Goal: Information Seeking & Learning: Learn about a topic

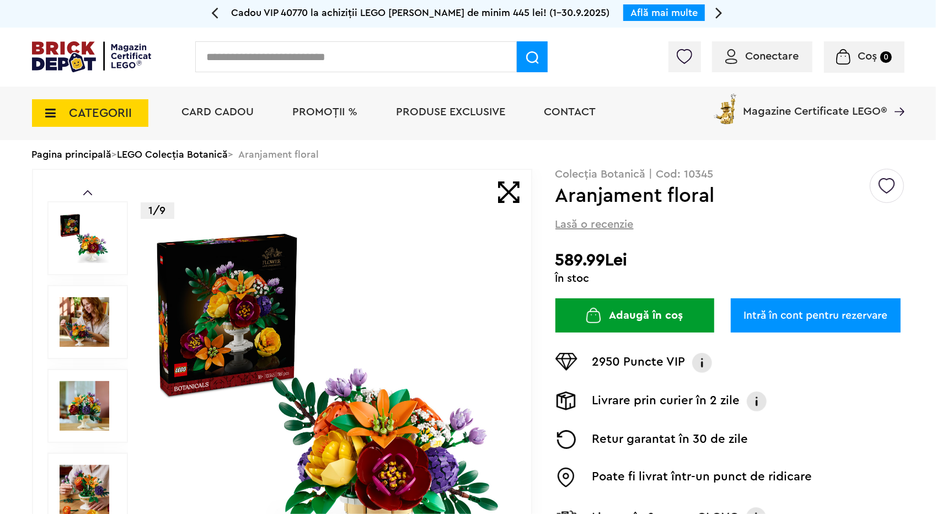
click at [178, 153] on link "LEGO Colecția Botanică" at bounding box center [172, 154] width 111 height 10
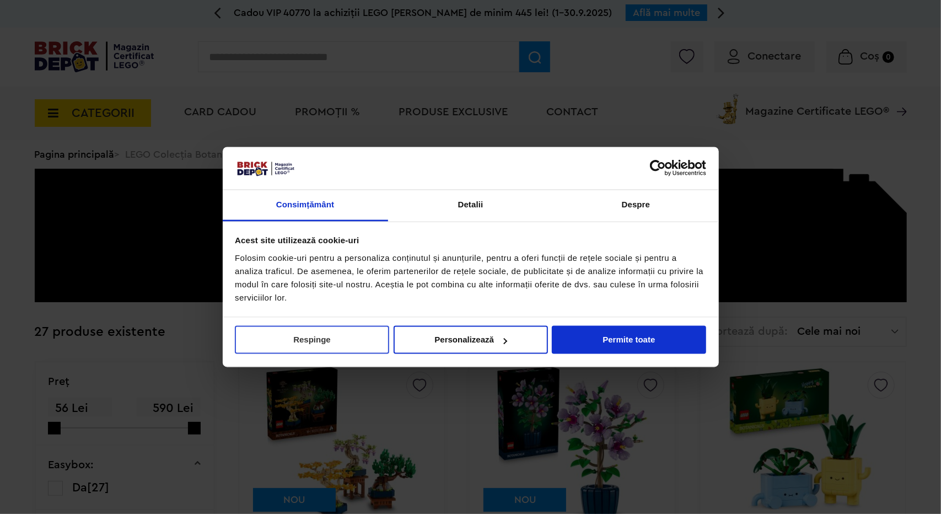
click at [325, 344] on button "Respinge" at bounding box center [312, 340] width 154 height 28
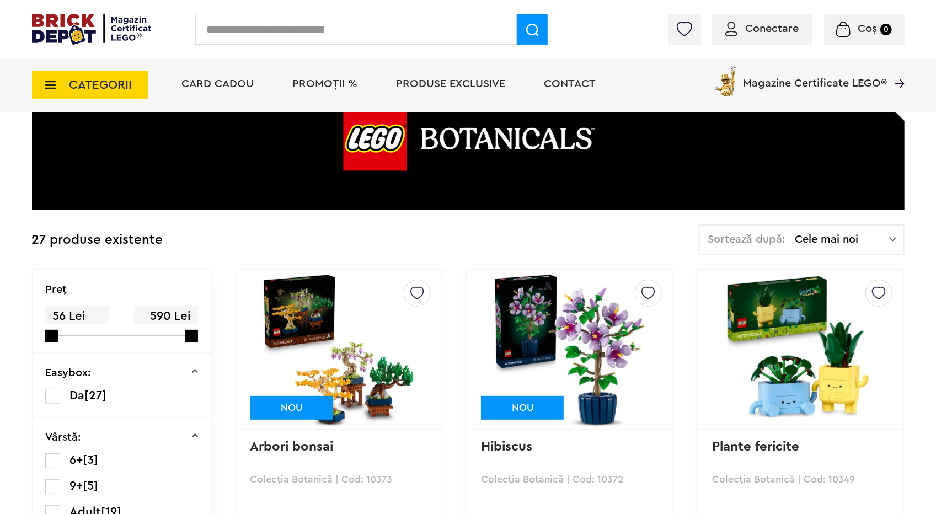
scroll to position [110, 0]
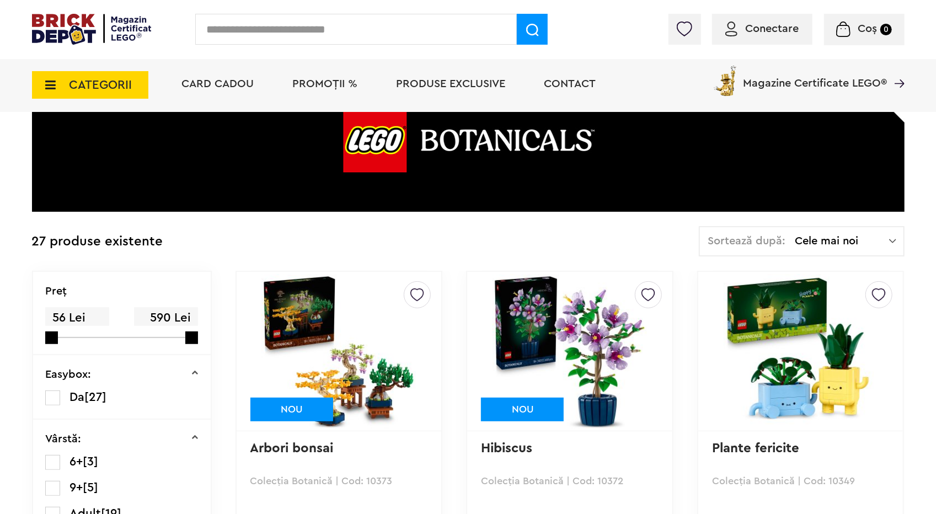
click at [797, 245] on span "Cele mai noi" at bounding box center [842, 240] width 94 height 11
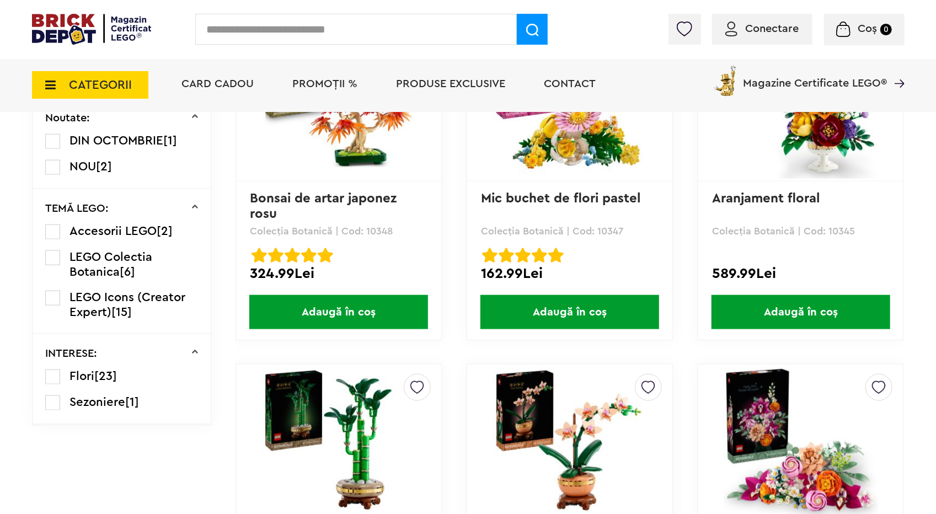
scroll to position [662, 0]
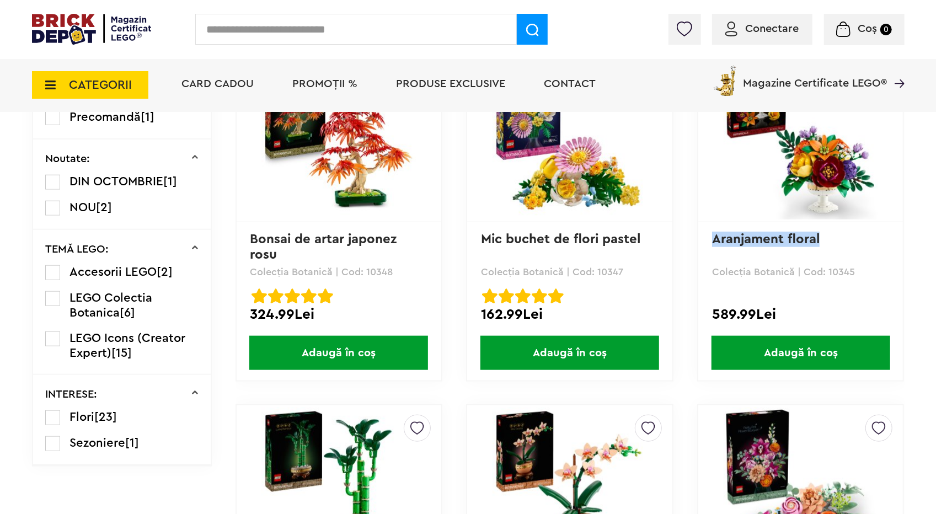
drag, startPoint x: 856, startPoint y: 243, endPoint x: 711, endPoint y: 243, distance: 144.5
click at [711, 243] on div "Creează o listă nouă Aranjament floral Colecția Botanică | Cod: 10345 589.99Lei…" at bounding box center [800, 222] width 207 height 320
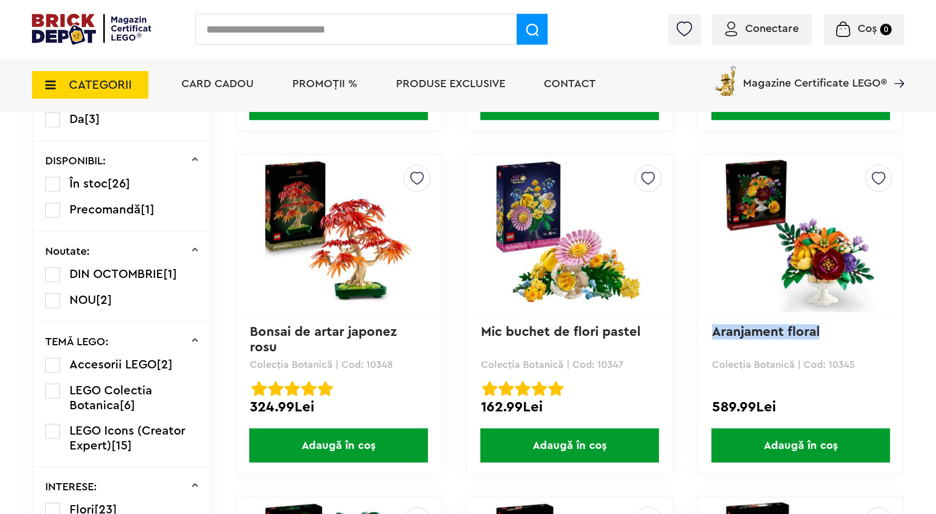
scroll to position [551, 0]
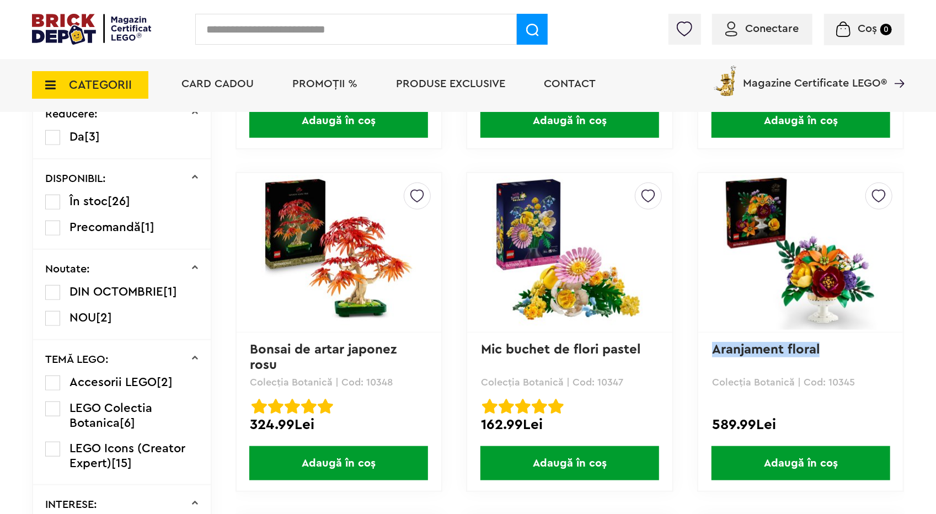
click at [851, 356] on p "Aranjament floral" at bounding box center [800, 357] width 177 height 30
drag, startPoint x: 845, startPoint y: 351, endPoint x: 789, endPoint y: 352, distance: 56.3
click at [789, 352] on p "Aranjament floral" at bounding box center [800, 357] width 177 height 30
click at [872, 357] on p "Aranjament floral" at bounding box center [800, 357] width 177 height 30
click at [857, 353] on p "Aranjament floral" at bounding box center [800, 357] width 177 height 30
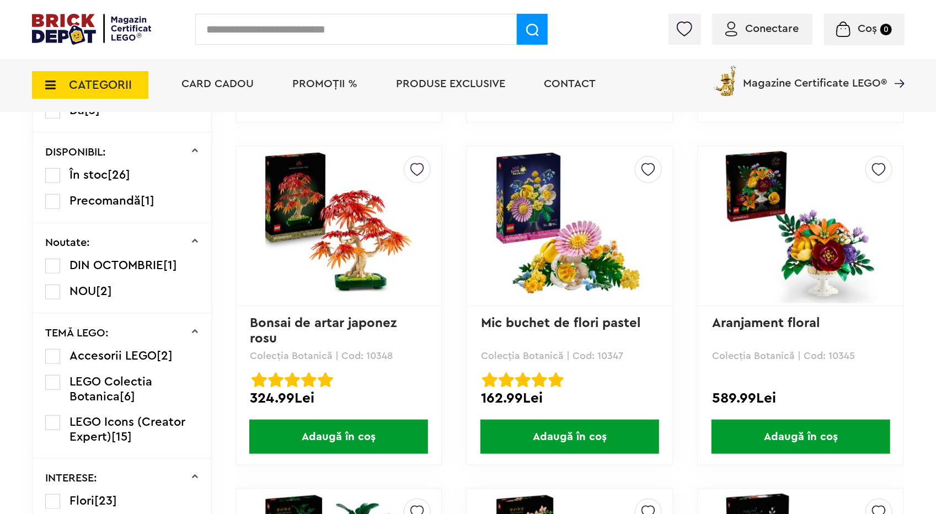
scroll to position [607, 0]
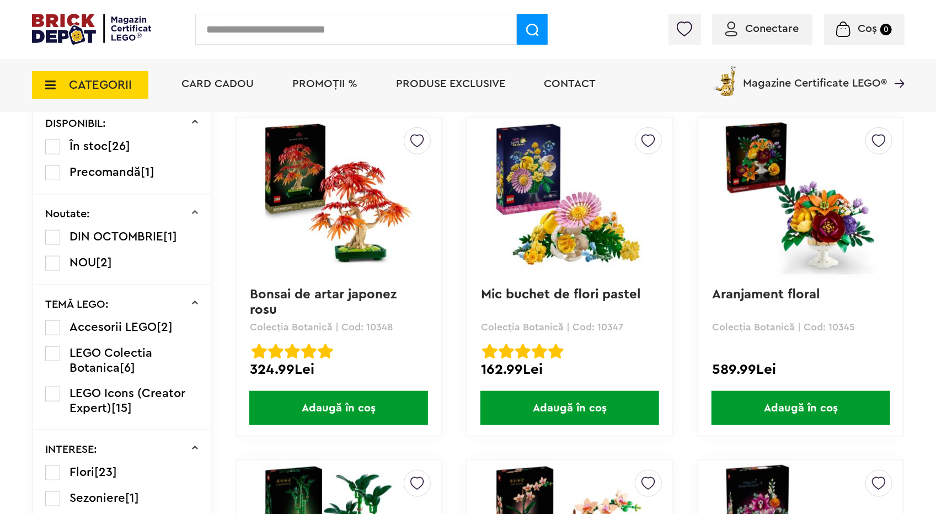
drag, startPoint x: 859, startPoint y: 328, endPoint x: 827, endPoint y: 329, distance: 31.5
click at [827, 329] on p "Colecția Botanică | Cod: 10345" at bounding box center [800, 327] width 177 height 10
copy p "10345"
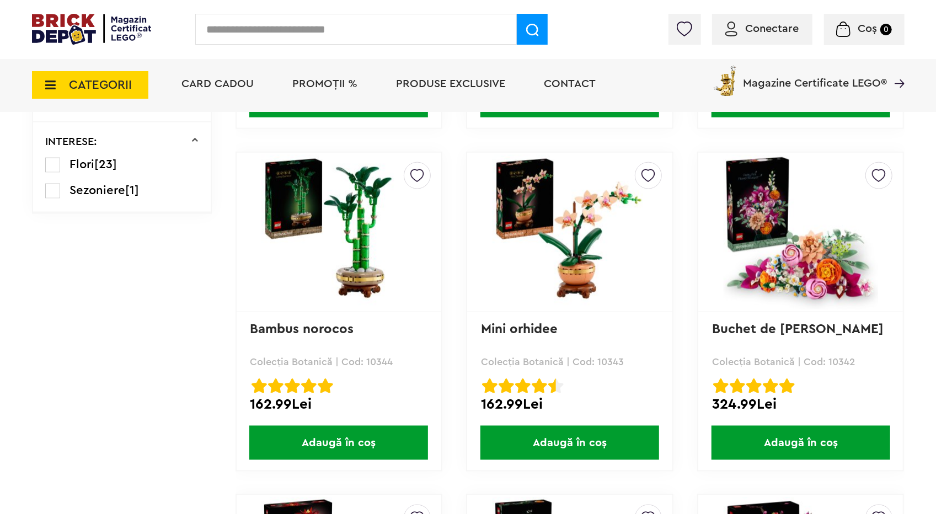
scroll to position [900, 0]
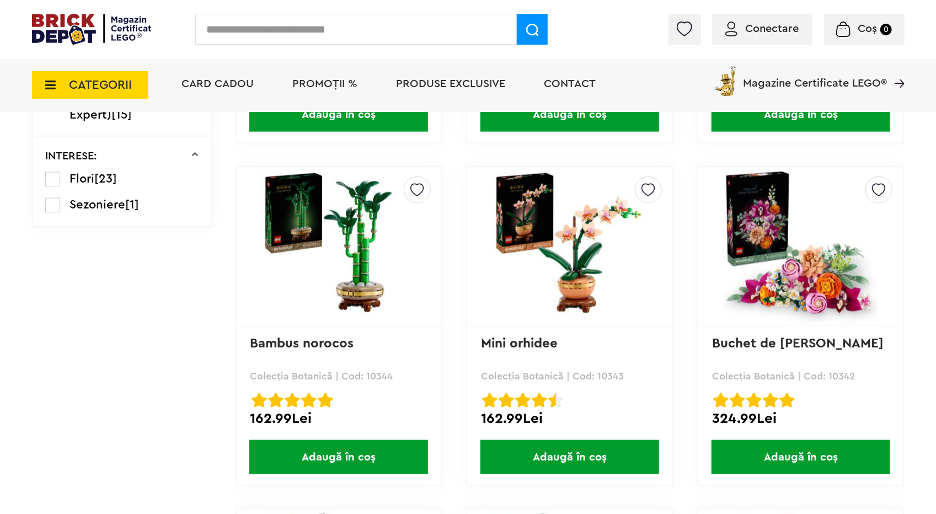
drag, startPoint x: 861, startPoint y: 375, endPoint x: 826, endPoint y: 377, distance: 35.3
click at [826, 377] on p "Colecția Botanică | Cod: 10342" at bounding box center [800, 376] width 177 height 10
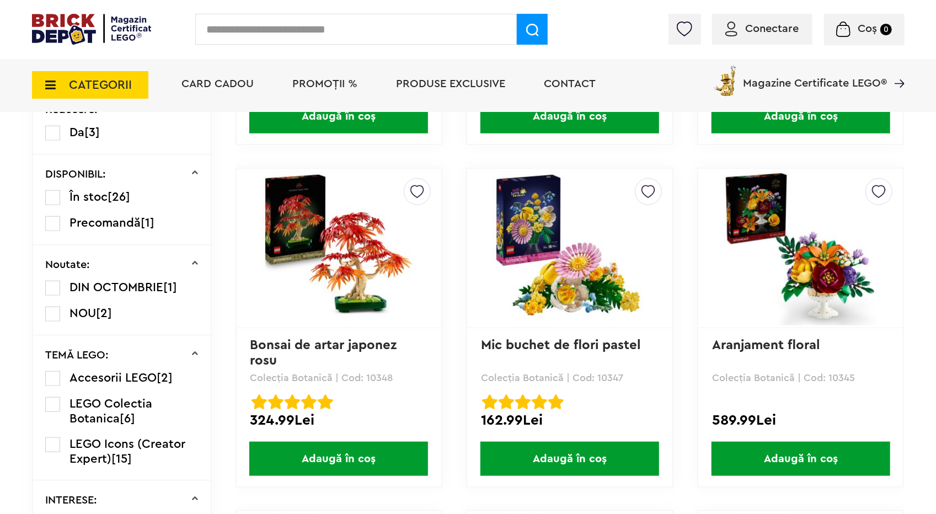
scroll to position [514, 0]
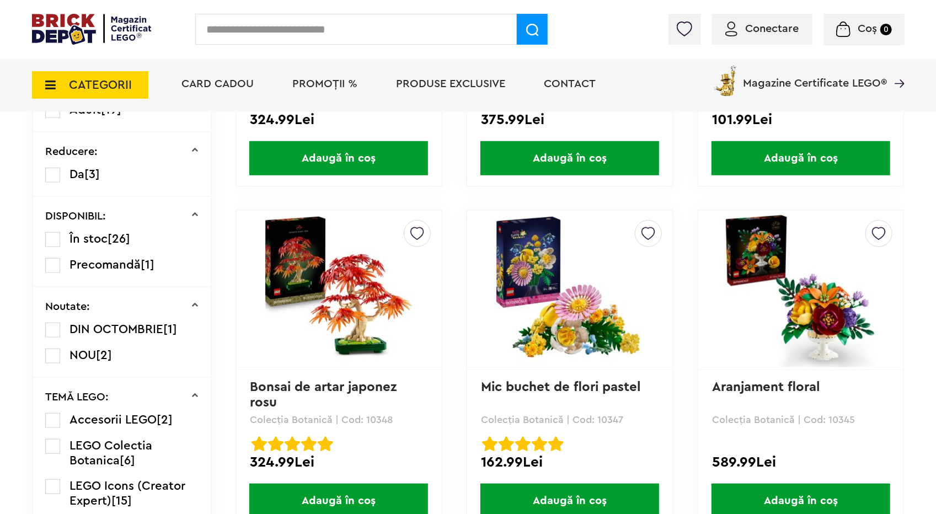
drag, startPoint x: 827, startPoint y: 423, endPoint x: 845, endPoint y: 444, distance: 27.4
click at [845, 444] on div at bounding box center [800, 443] width 177 height 15
drag, startPoint x: 857, startPoint y: 418, endPoint x: 828, endPoint y: 422, distance: 28.9
click at [828, 422] on p "Colecția Botanică | Cod: 10345" at bounding box center [800, 420] width 177 height 10
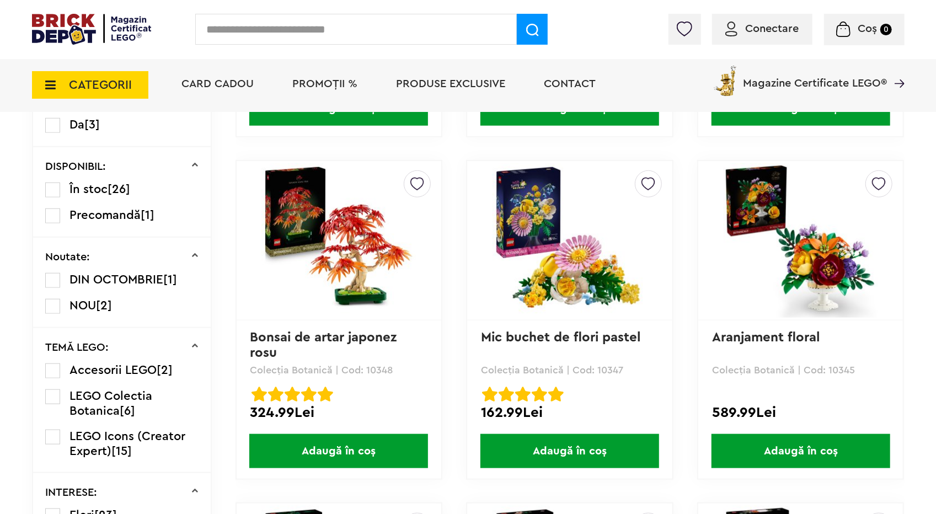
scroll to position [569, 0]
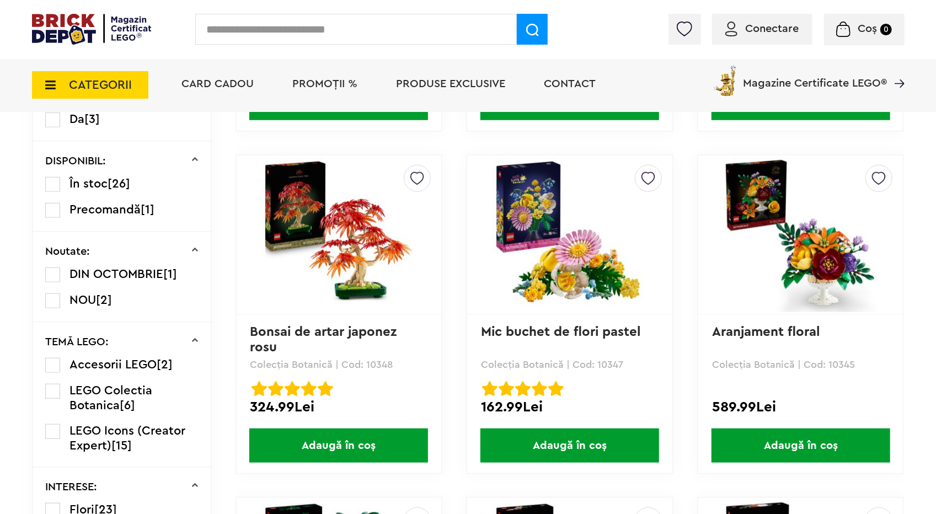
copy p "10345"
drag, startPoint x: 627, startPoint y: 367, endPoint x: 596, endPoint y: 368, distance: 31.5
click at [596, 368] on p "Colecția Botanică | Cod: 10347" at bounding box center [569, 365] width 177 height 10
drag, startPoint x: 392, startPoint y: 365, endPoint x: 371, endPoint y: 367, distance: 20.5
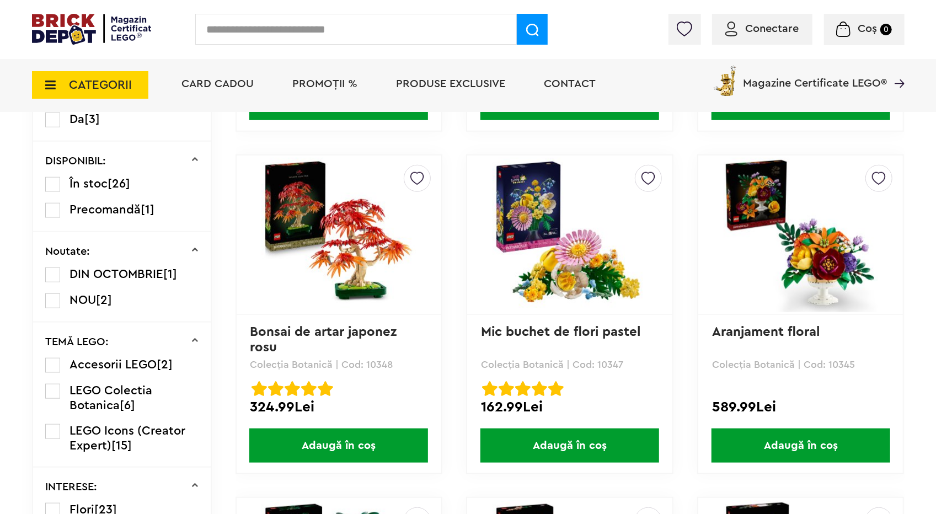
click at [371, 367] on p "Colecția Botanică | Cod: 10348" at bounding box center [338, 365] width 177 height 10
click at [413, 368] on p "Colecția Botanică | Cod: 10348" at bounding box center [338, 365] width 177 height 10
click at [362, 252] on img at bounding box center [338, 235] width 154 height 154
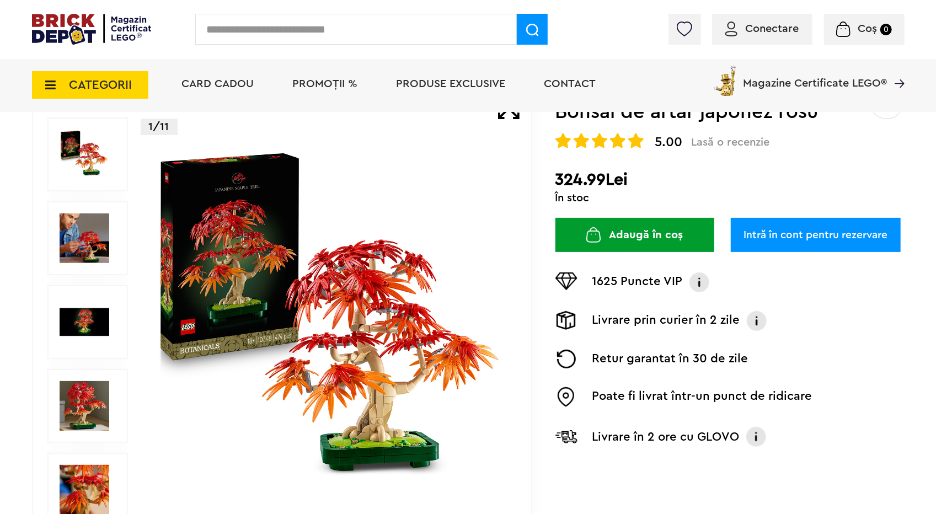
scroll to position [110, 0]
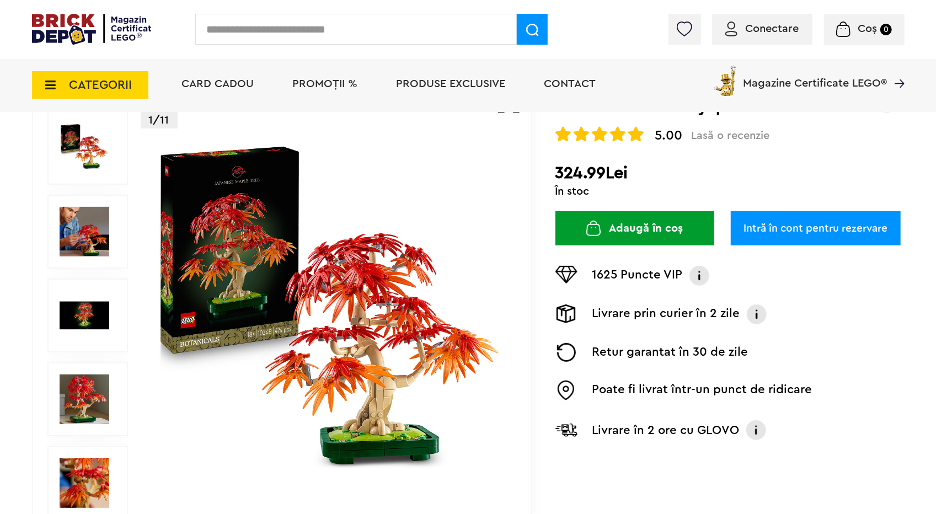
click at [350, 351] on img at bounding box center [329, 315] width 355 height 355
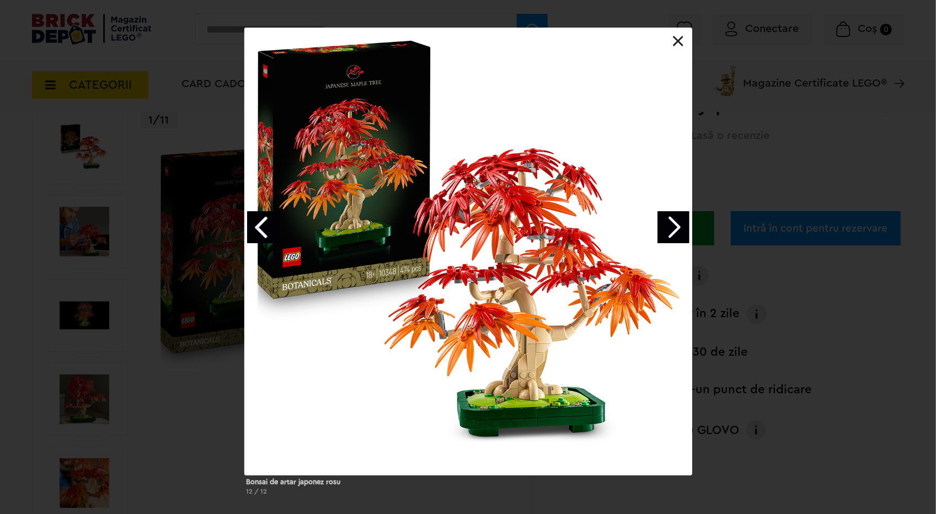
click at [673, 224] on link "Next image" at bounding box center [673, 227] width 32 height 32
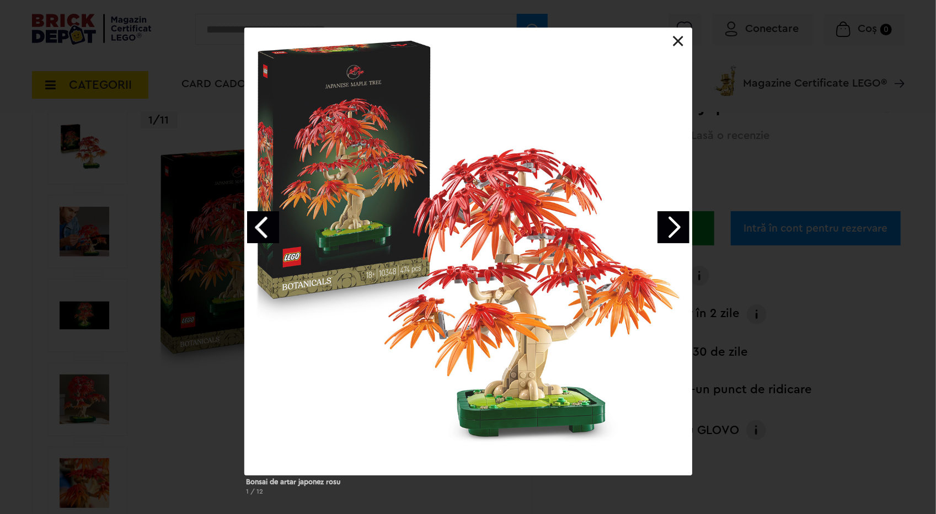
click at [676, 225] on link "Next image" at bounding box center [673, 227] width 32 height 32
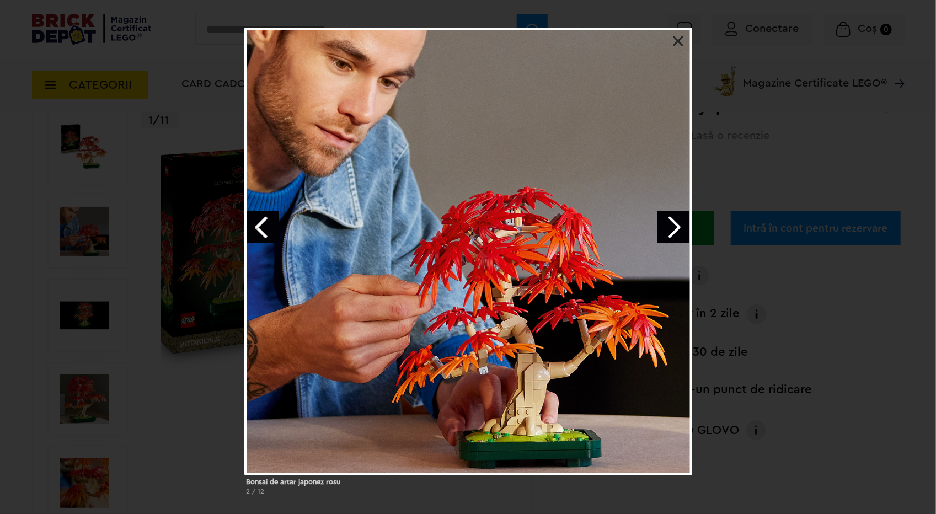
click at [681, 226] on link "Next image" at bounding box center [673, 227] width 32 height 32
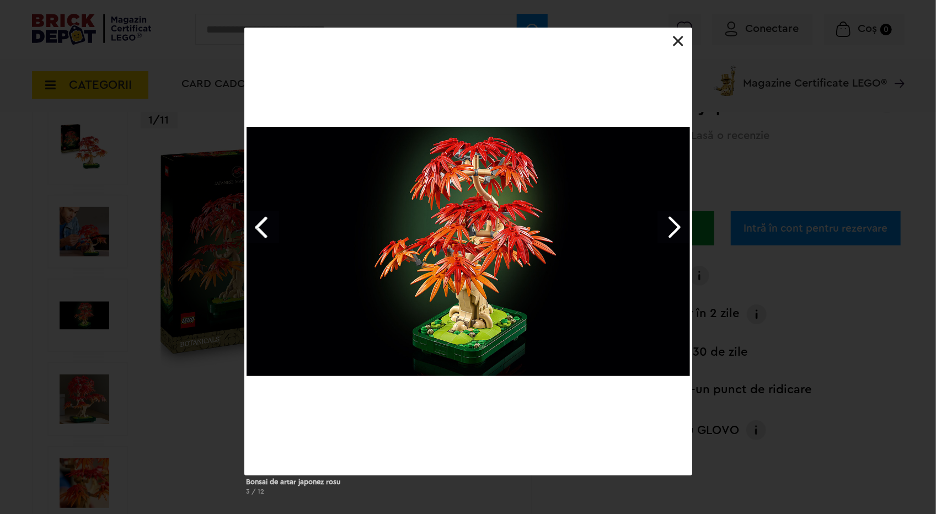
click at [678, 227] on link "Next image" at bounding box center [673, 227] width 32 height 32
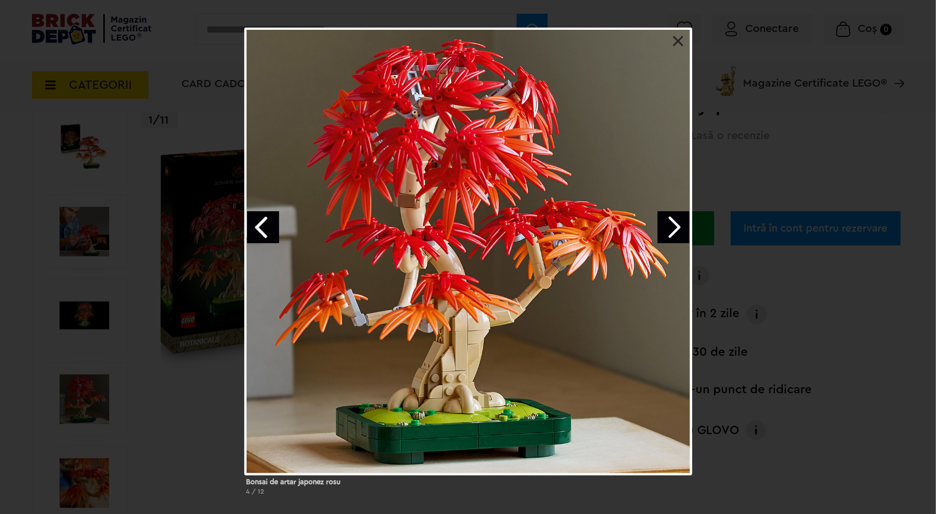
click at [678, 227] on link "Next image" at bounding box center [673, 227] width 32 height 32
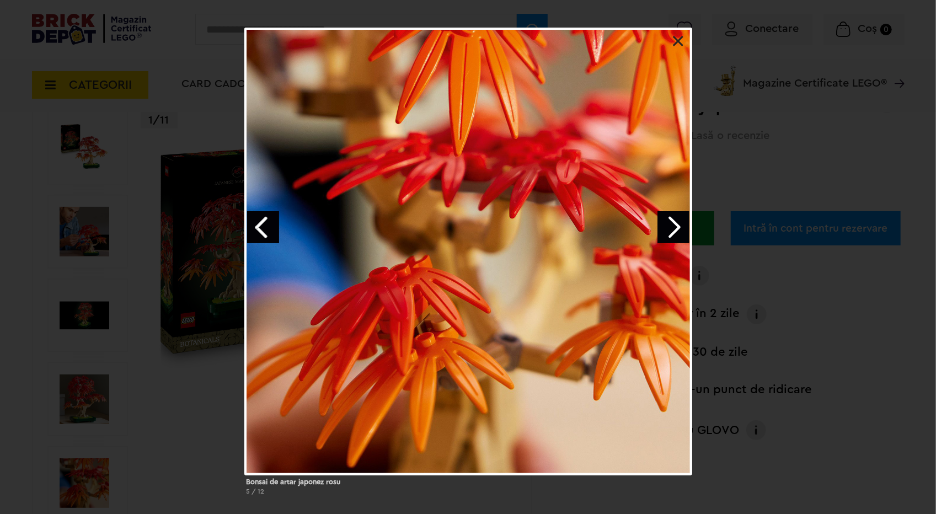
click at [674, 231] on link "Next image" at bounding box center [673, 227] width 32 height 32
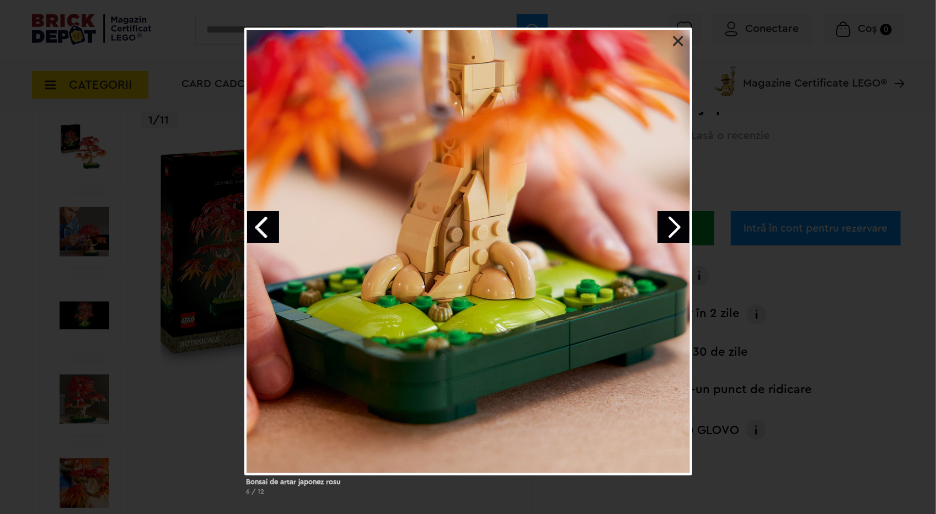
click at [672, 232] on link "Next image" at bounding box center [673, 227] width 32 height 32
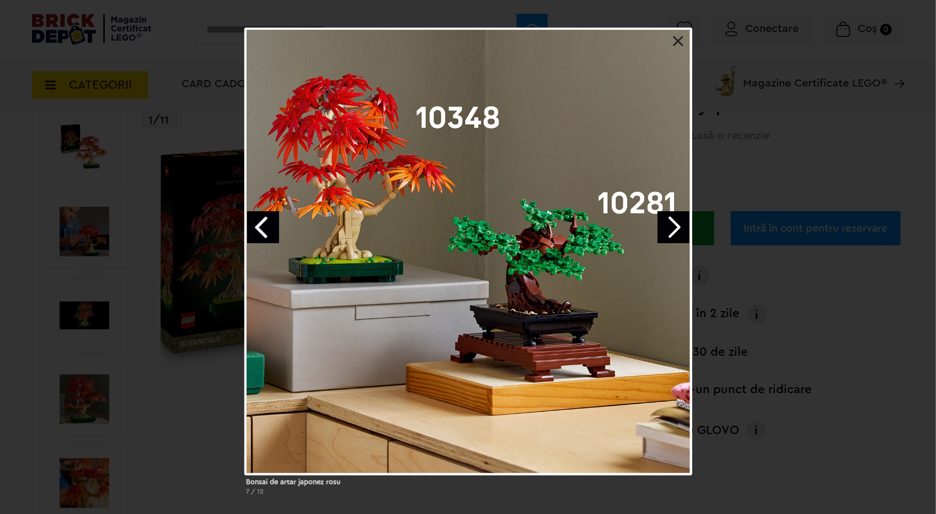
click at [674, 228] on link "Next image" at bounding box center [673, 227] width 32 height 32
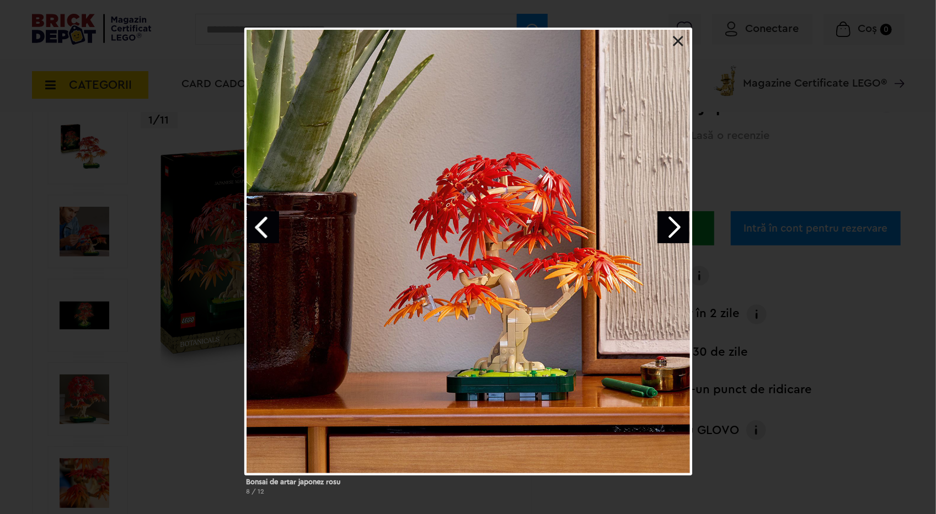
click at [674, 228] on link "Next image" at bounding box center [673, 227] width 32 height 32
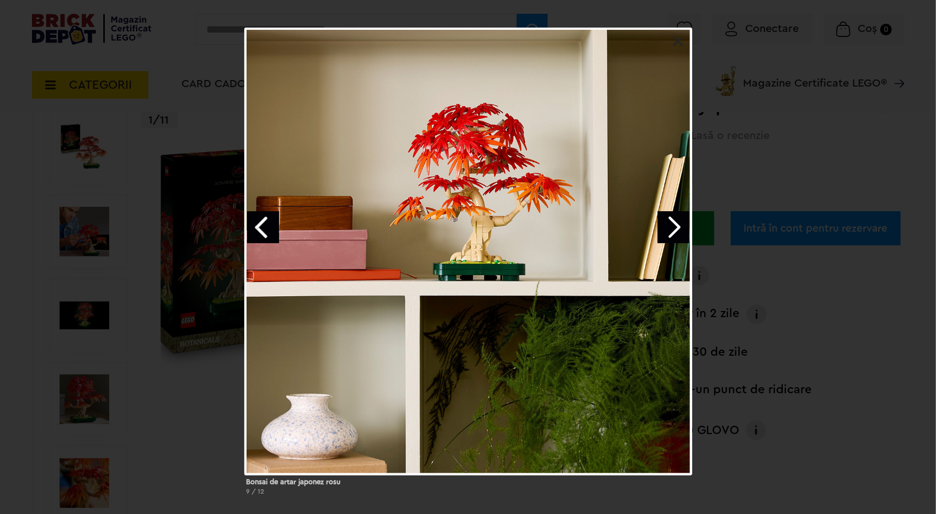
click at [673, 225] on link "Next image" at bounding box center [673, 227] width 32 height 32
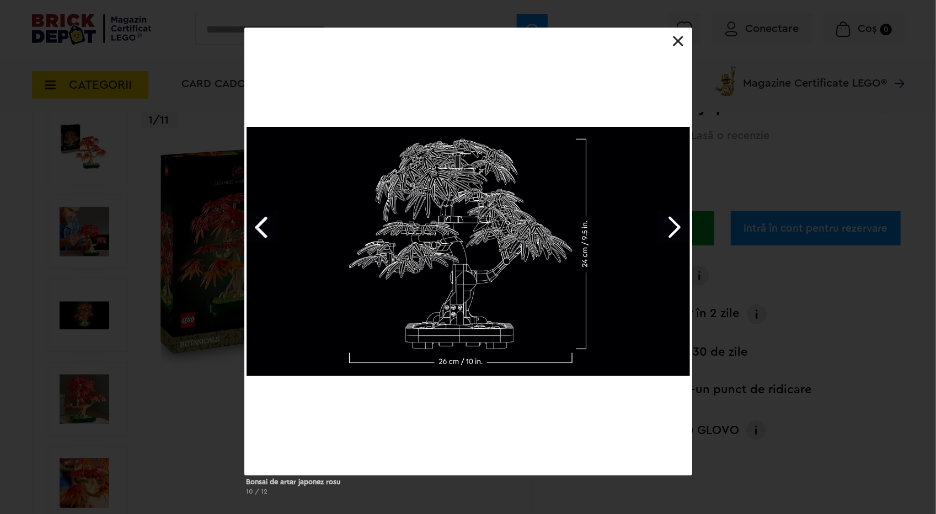
click at [673, 226] on link "Next image" at bounding box center [673, 227] width 32 height 32
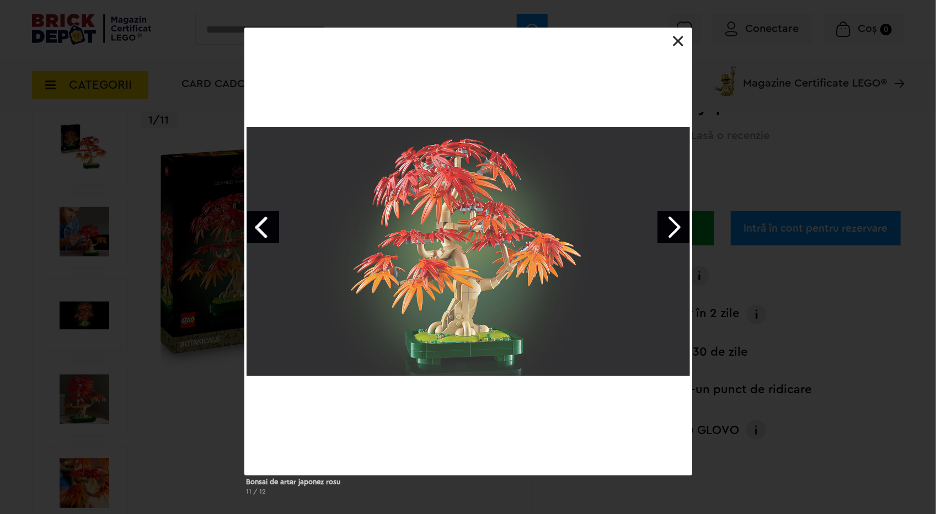
click at [673, 226] on link "Next image" at bounding box center [673, 227] width 32 height 32
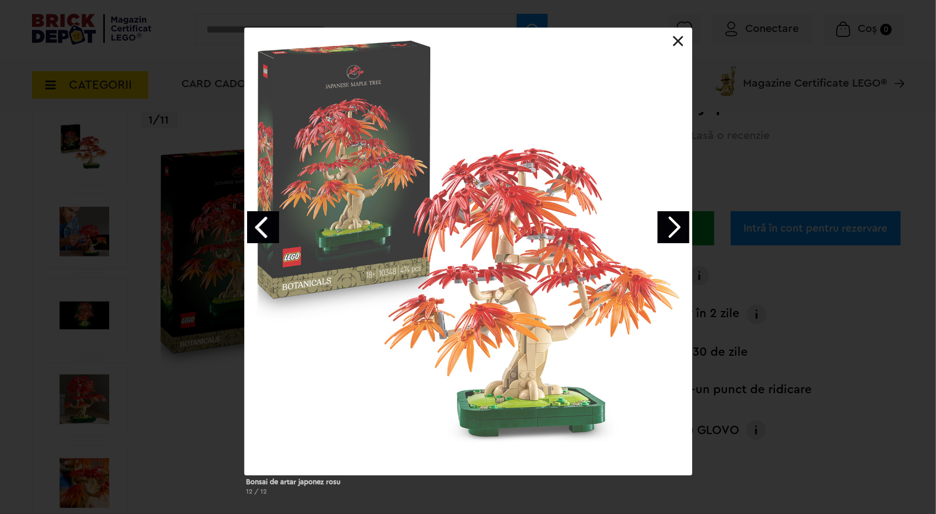
click at [673, 226] on link "Next image" at bounding box center [673, 227] width 32 height 32
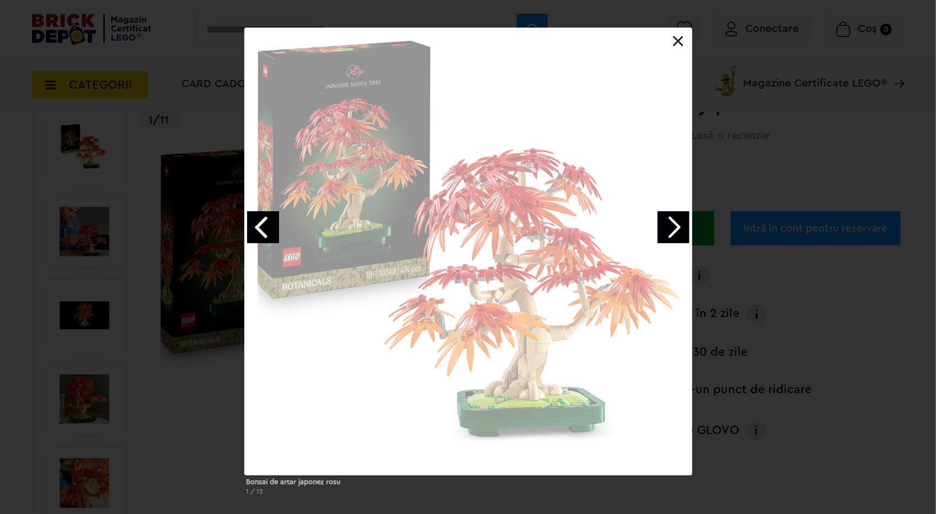
click at [673, 226] on link "Next image" at bounding box center [673, 227] width 32 height 32
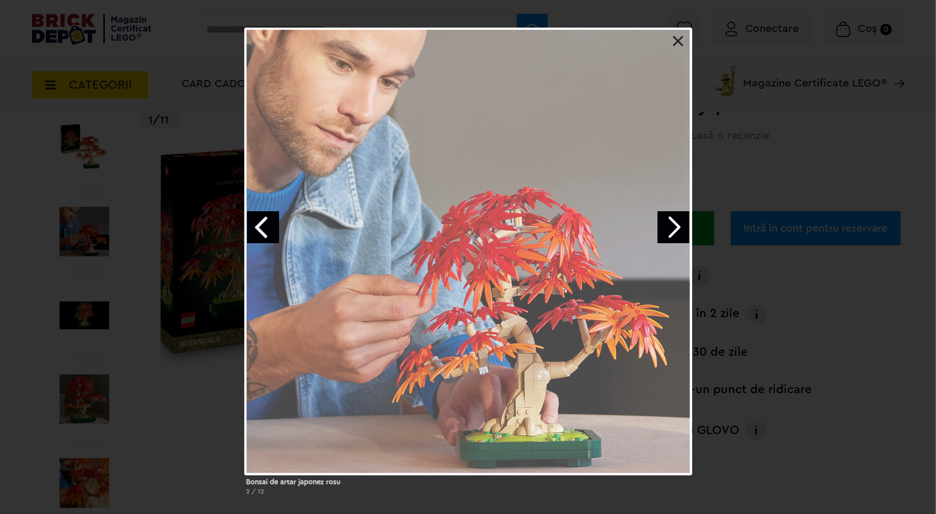
click at [789, 336] on div "Bonsai de artar japonez rosu 2 / 12" at bounding box center [468, 266] width 936 height 476
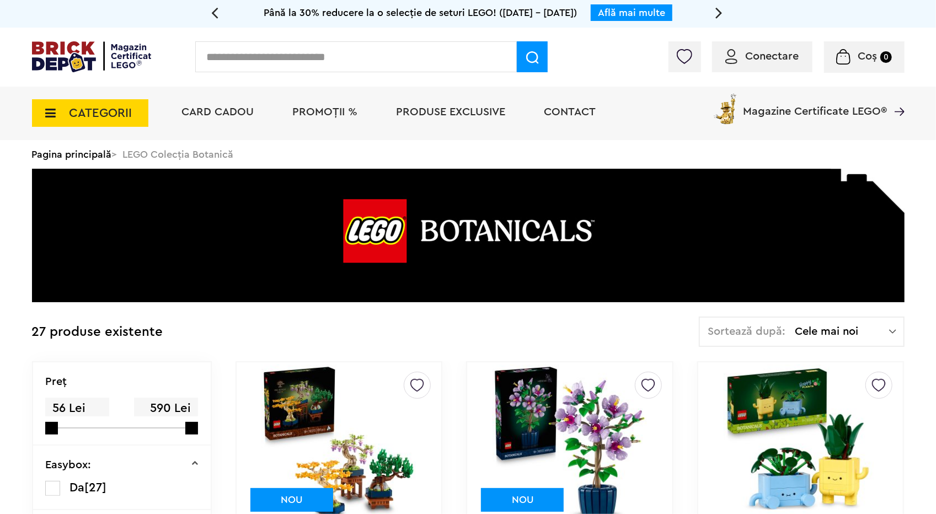
click at [63, 63] on img at bounding box center [92, 56] width 120 height 31
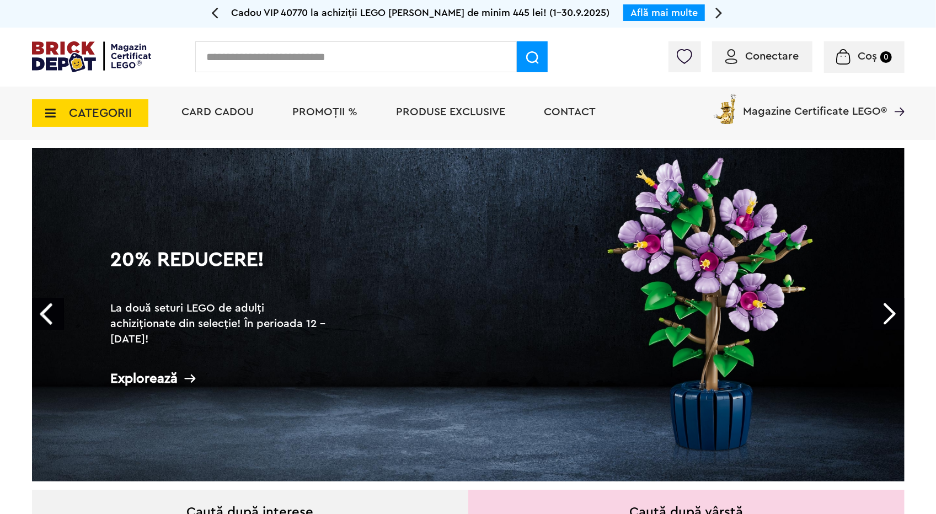
drag, startPoint x: 891, startPoint y: 315, endPoint x: 913, endPoint y: 290, distance: 34.0
click at [889, 313] on link "Next" at bounding box center [888, 314] width 32 height 32
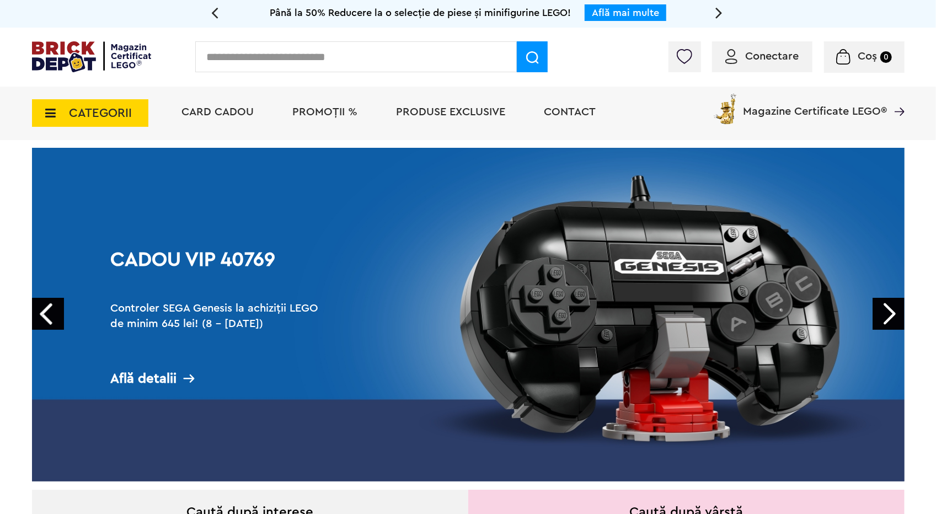
click at [889, 313] on link "Next" at bounding box center [888, 314] width 32 height 32
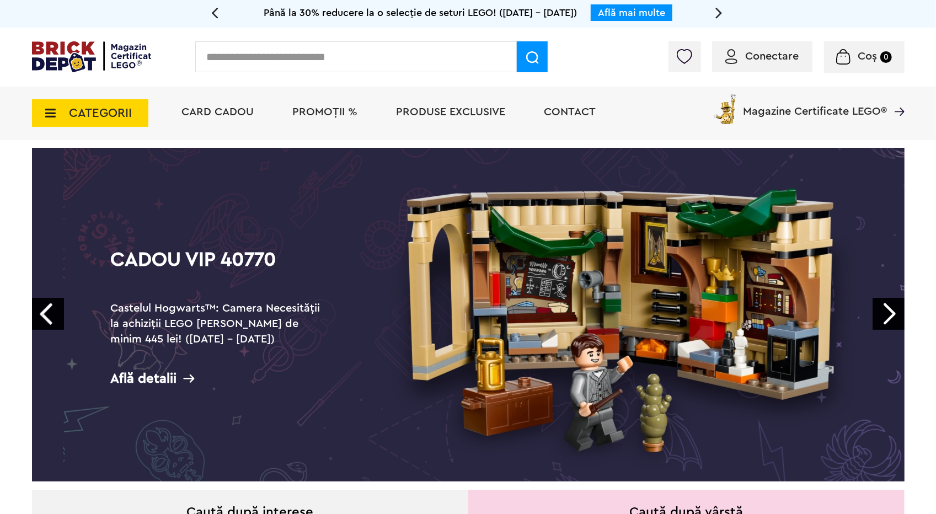
click at [889, 313] on link "Next" at bounding box center [888, 314] width 32 height 32
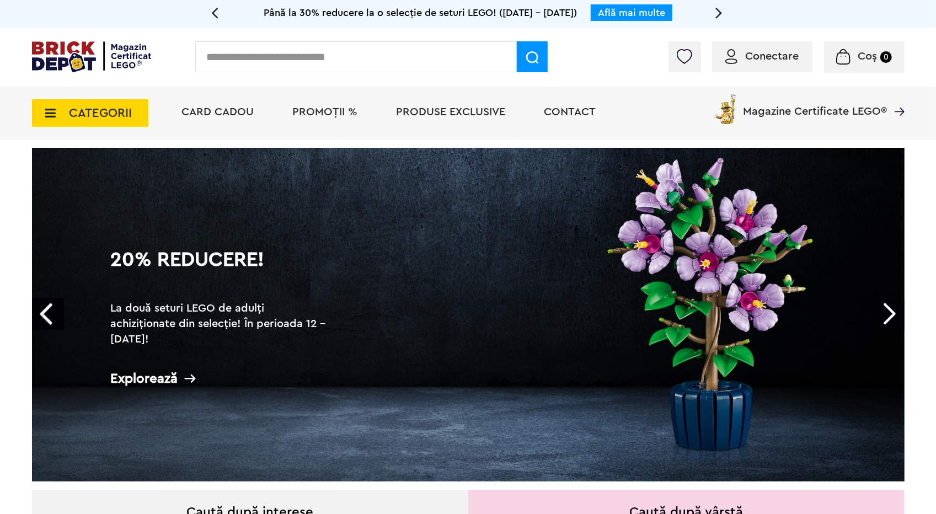
click at [122, 382] on div "Explorează" at bounding box center [220, 379] width 221 height 14
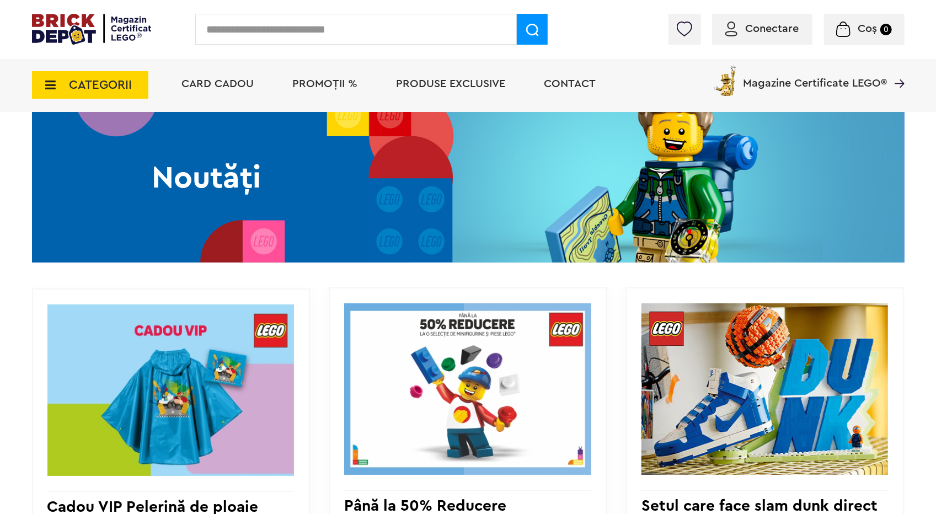
scroll to position [827, 0]
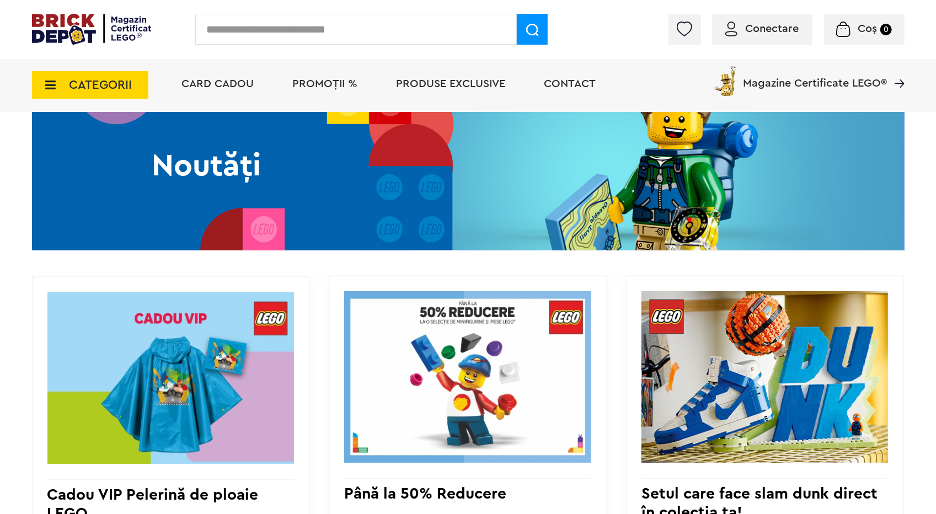
click at [555, 203] on img at bounding box center [468, 166] width 872 height 169
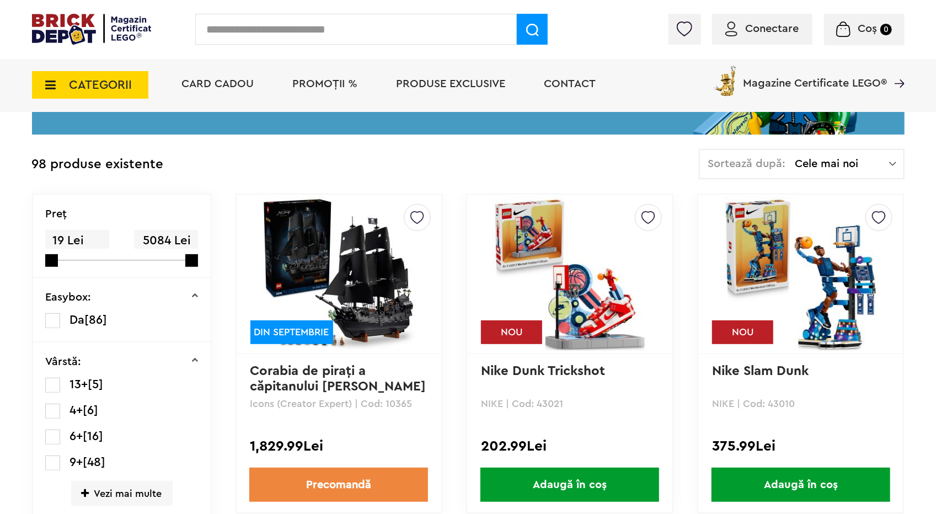
scroll to position [193, 0]
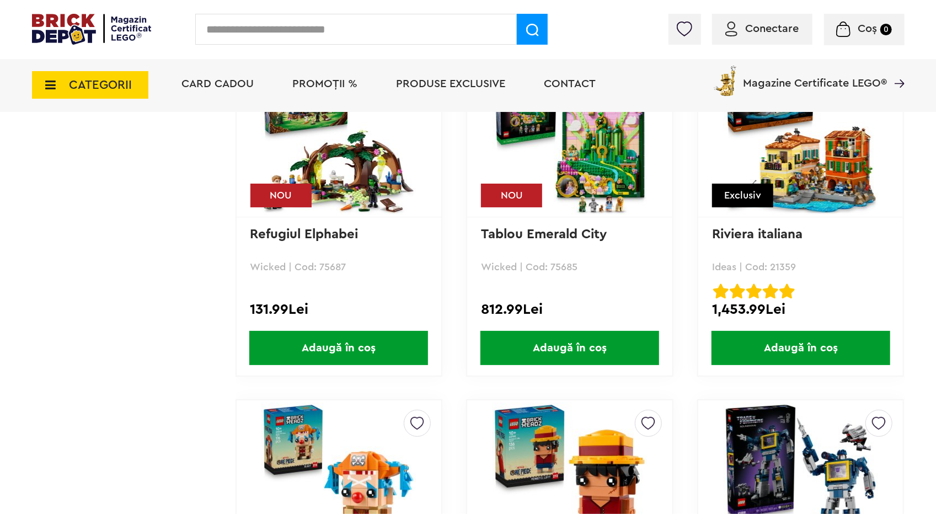
scroll to position [2785, 0]
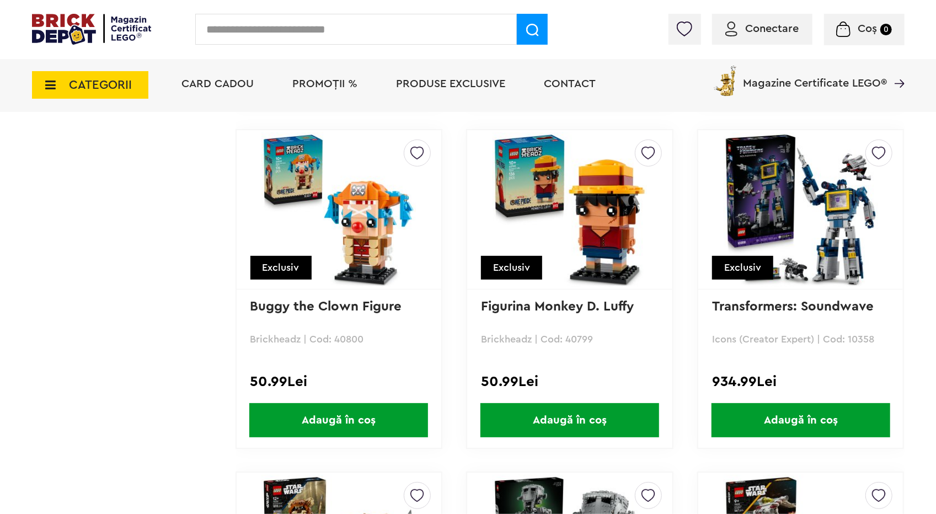
scroll to position [3005, 0]
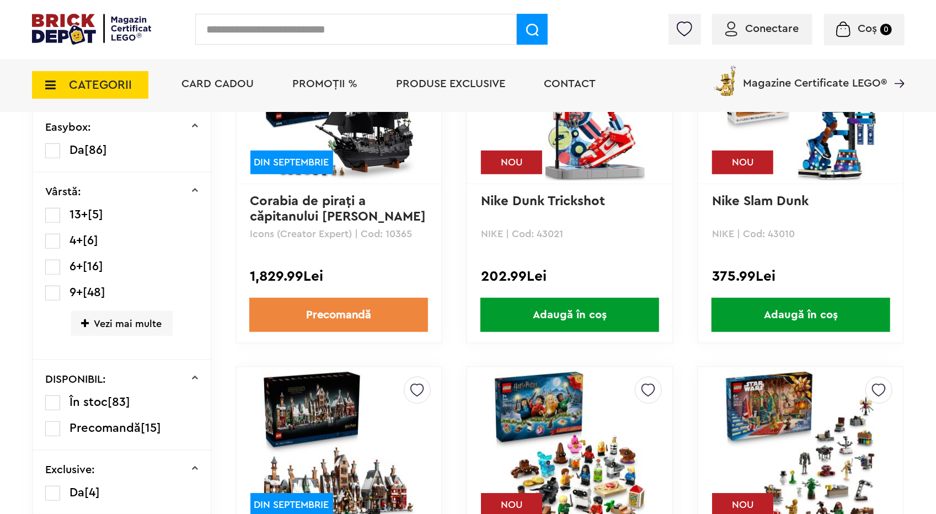
scroll to position [0, 0]
